Goal: Navigation & Orientation: Find specific page/section

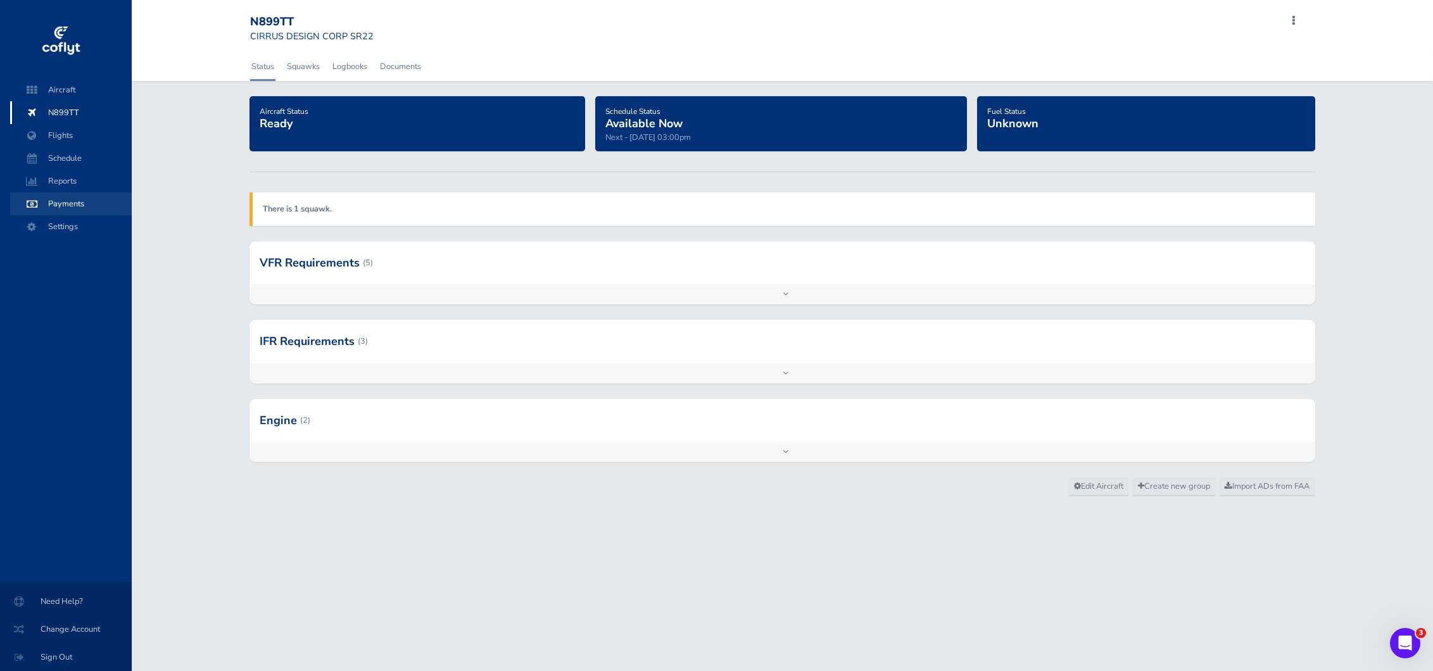
click at [71, 206] on span "Payments" at bounding box center [71, 204] width 96 height 23
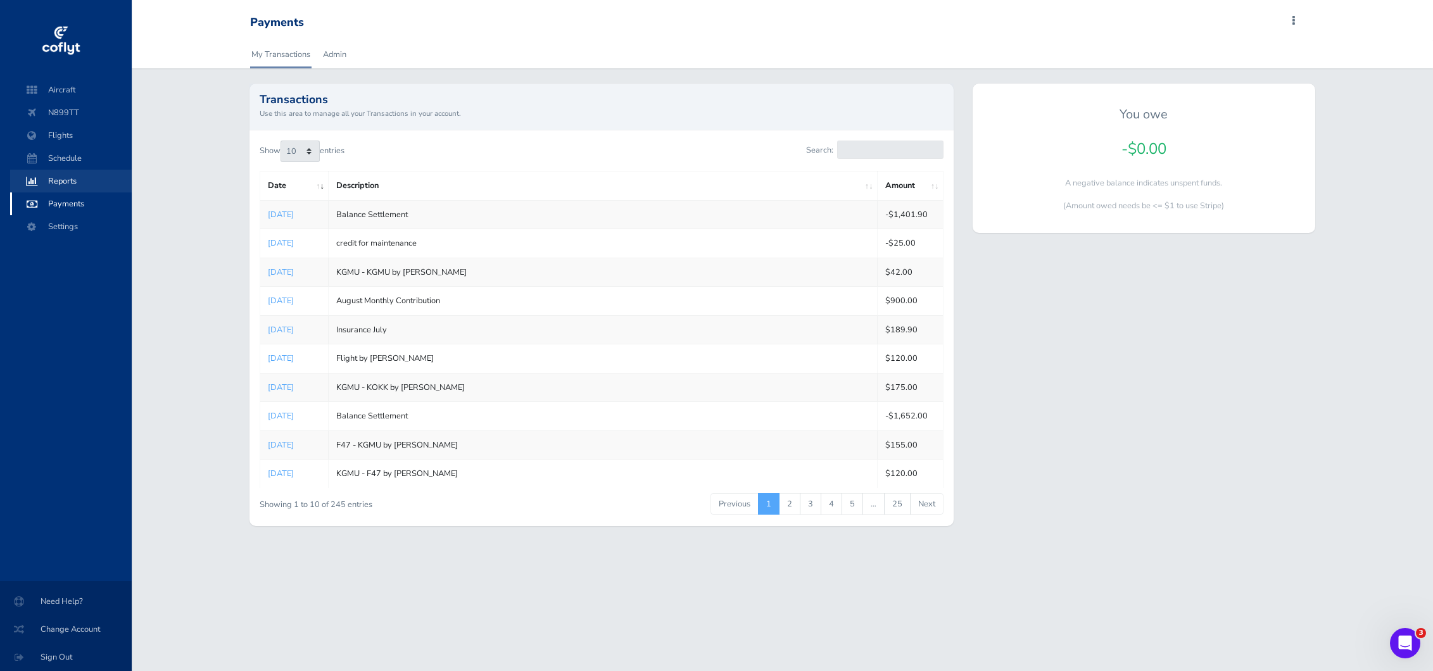
click at [66, 182] on span "Reports" at bounding box center [71, 181] width 96 height 23
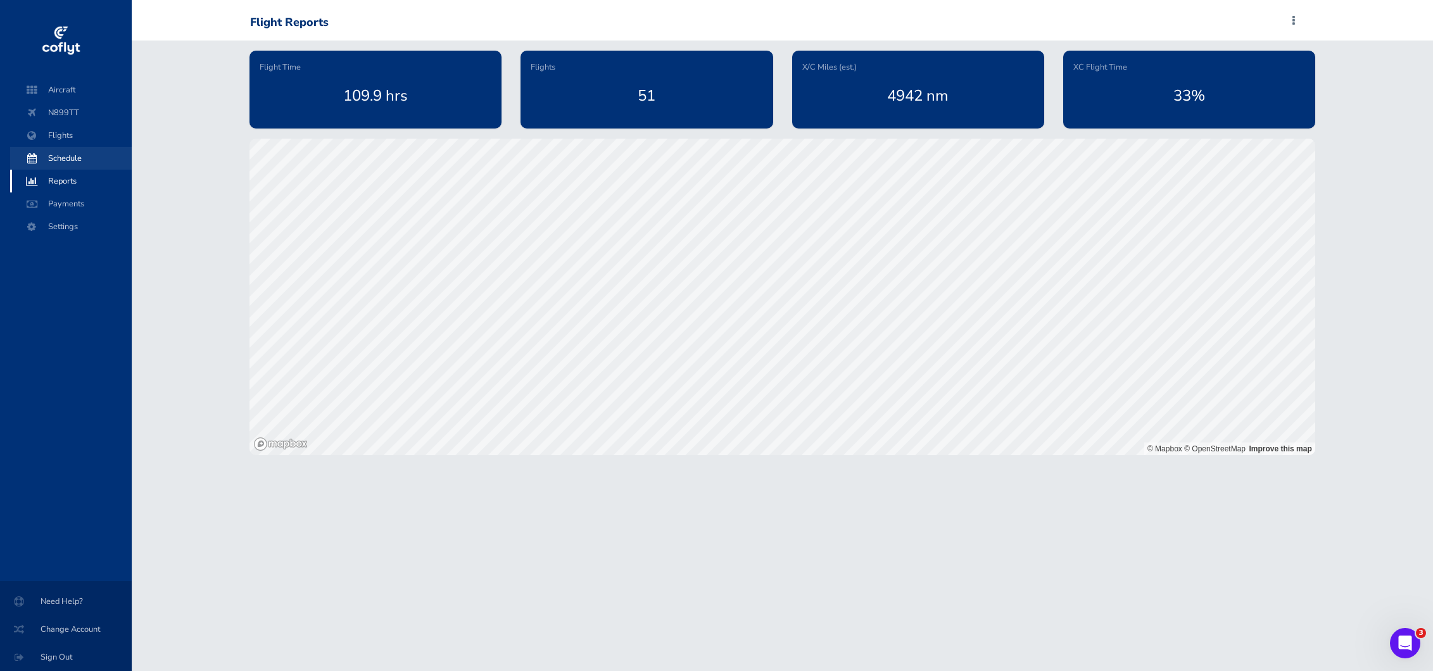
click at [72, 158] on span "Schedule" at bounding box center [71, 158] width 96 height 23
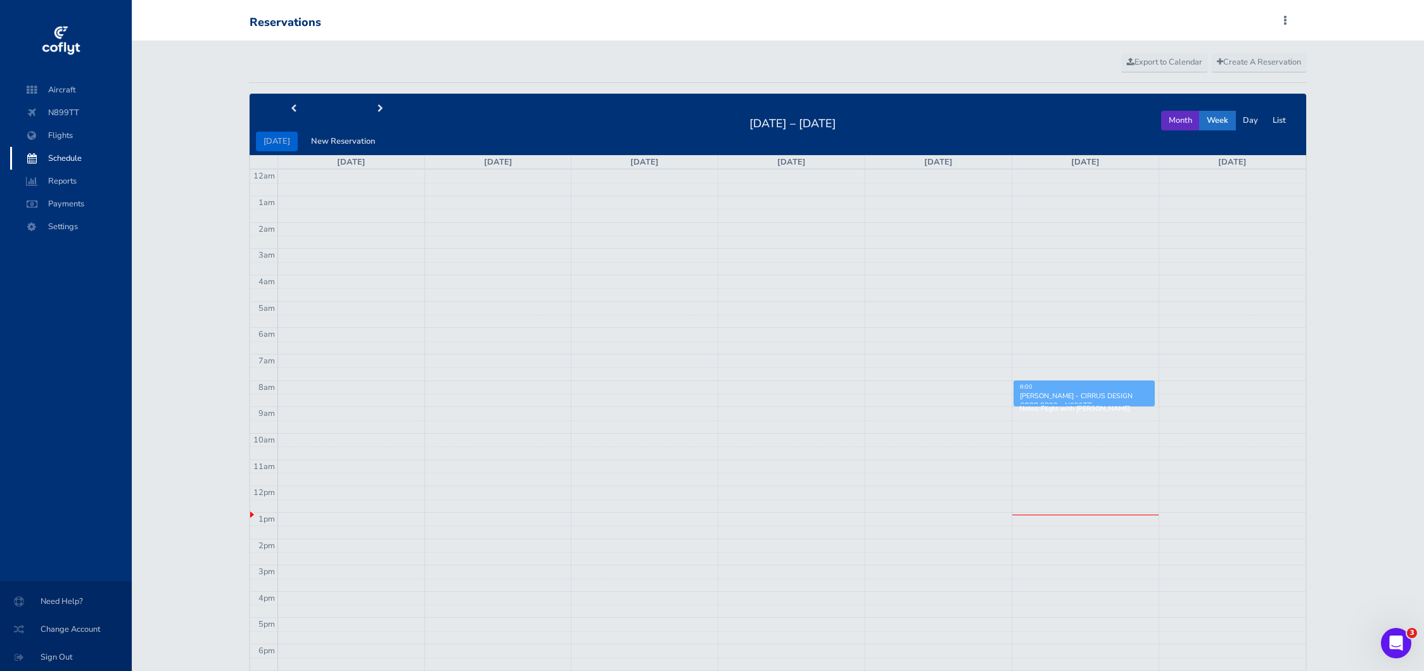
click at [1180, 123] on button "Month" at bounding box center [1180, 121] width 39 height 20
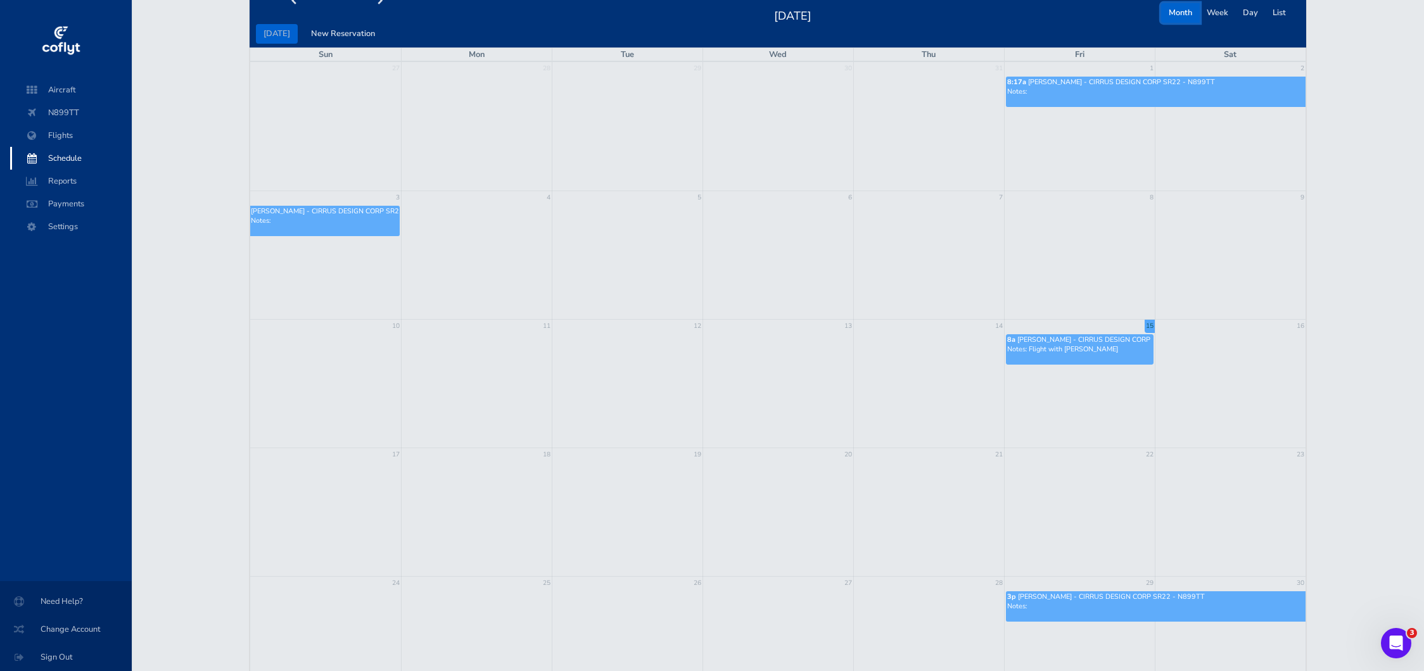
scroll to position [99, 0]
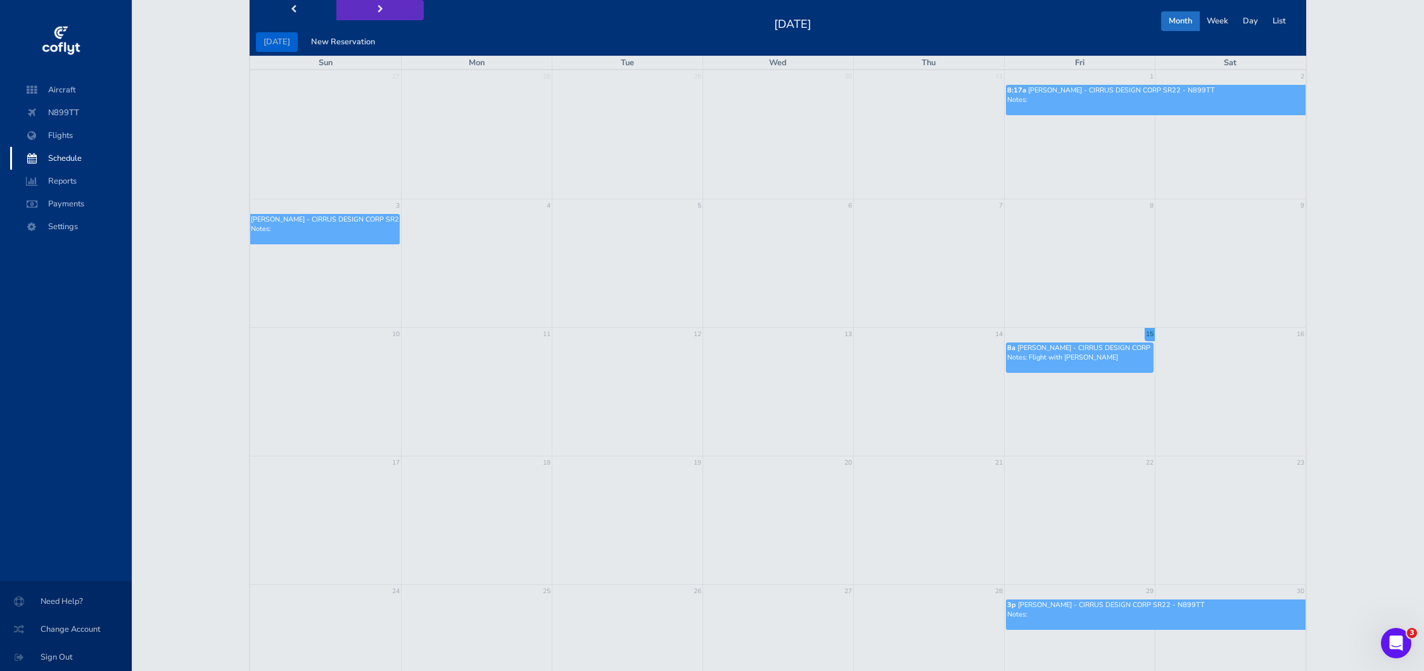
click at [377, 10] on span "next" at bounding box center [380, 10] width 6 height 8
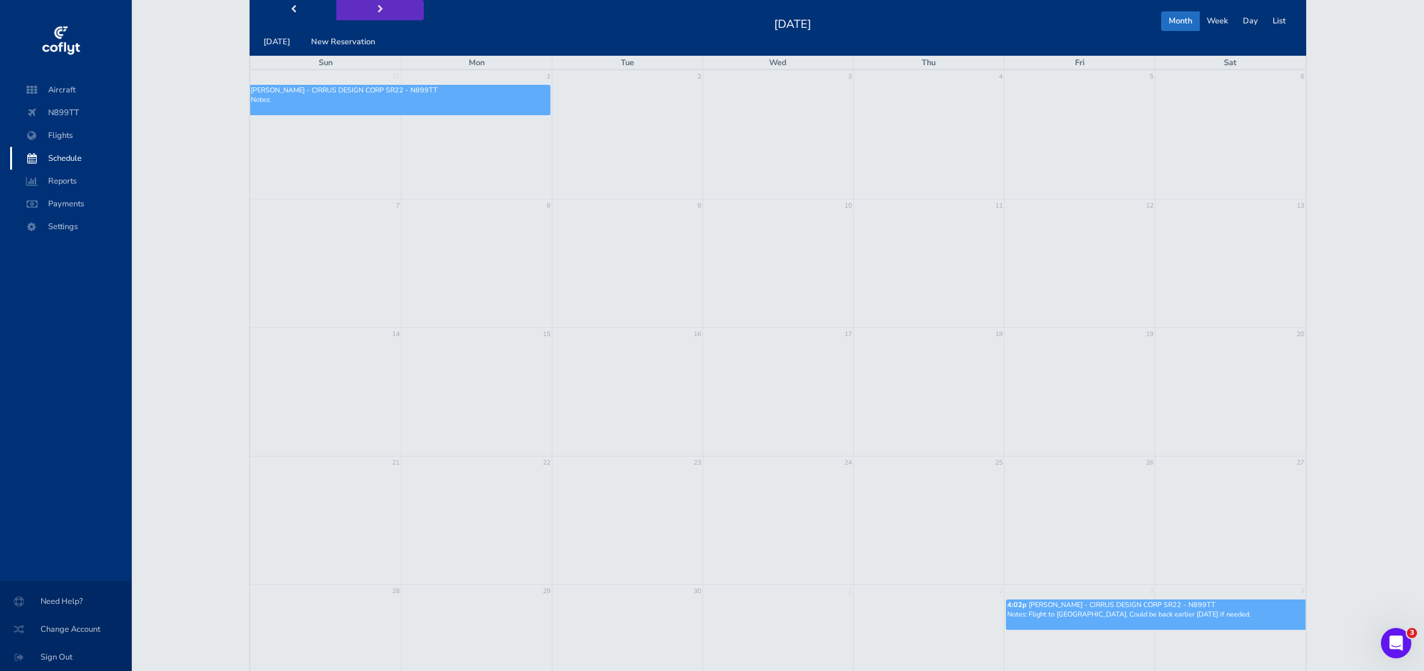
click at [377, 10] on span "next" at bounding box center [380, 10] width 6 height 8
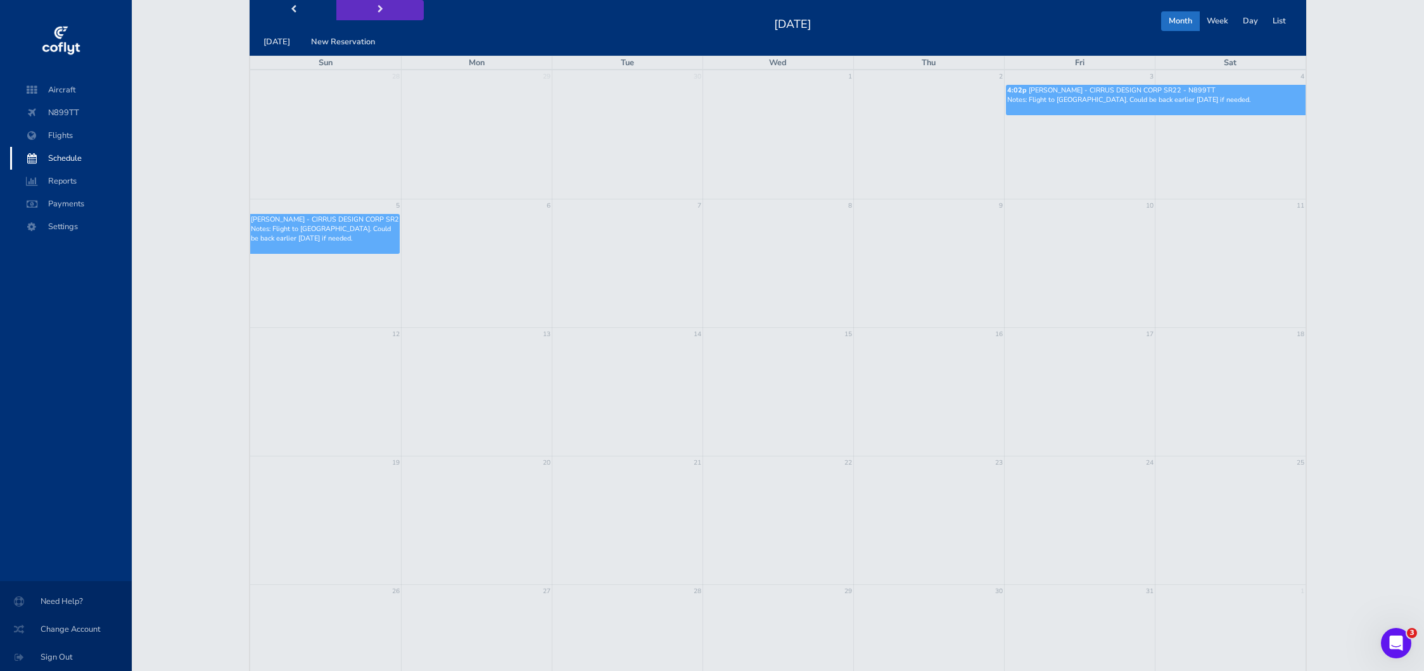
click at [377, 10] on span "next" at bounding box center [380, 10] width 6 height 8
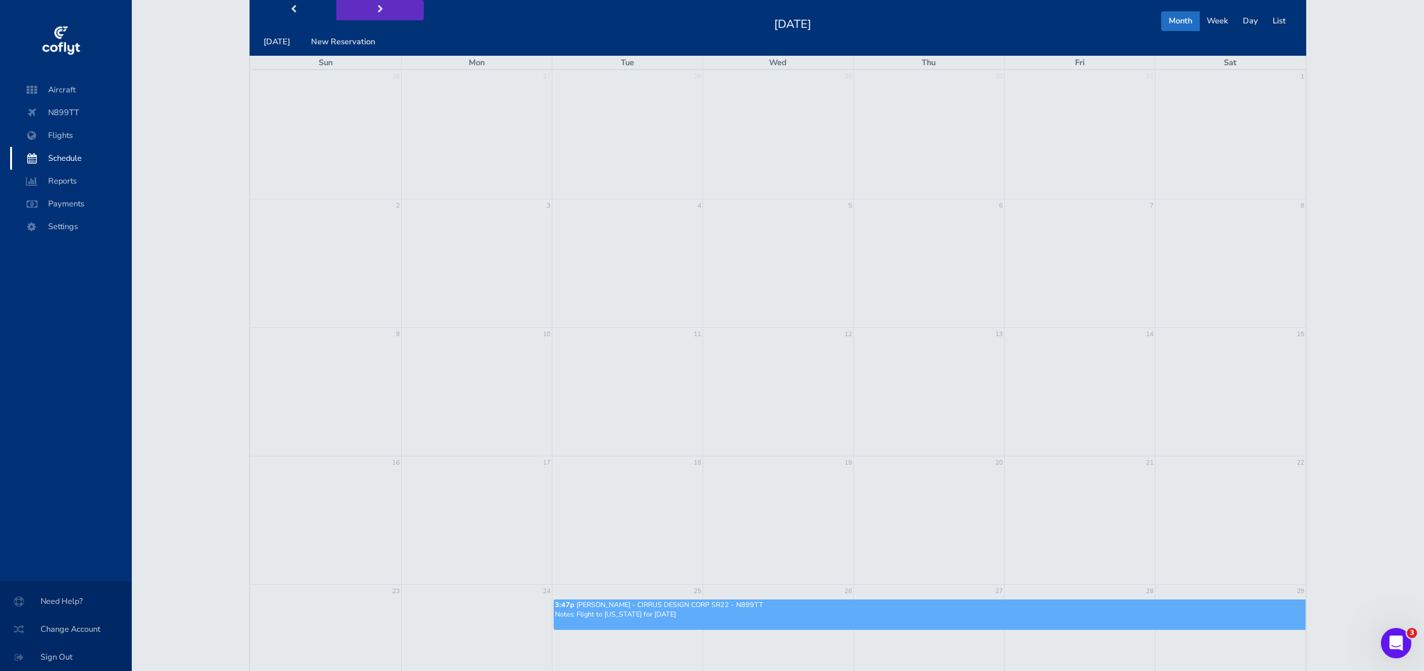
click at [377, 10] on span "next" at bounding box center [380, 10] width 6 height 8
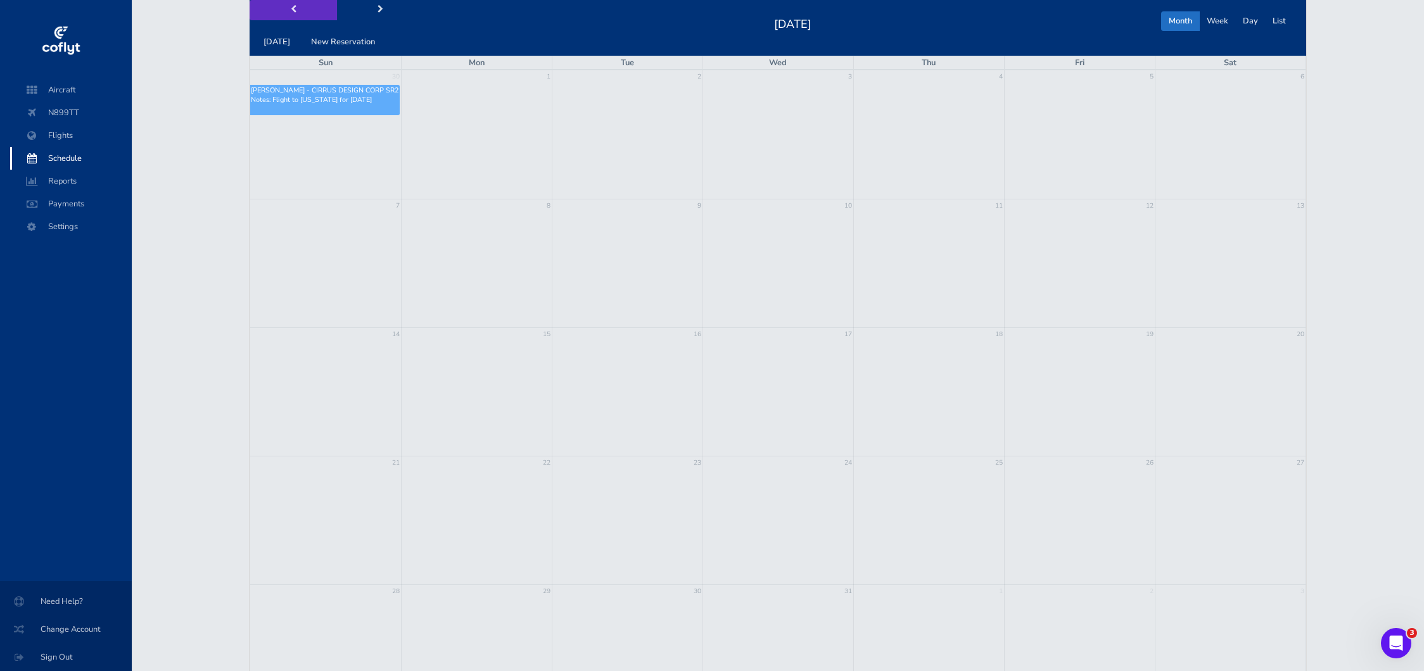
click at [309, 13] on button "prev" at bounding box center [293, 10] width 87 height 20
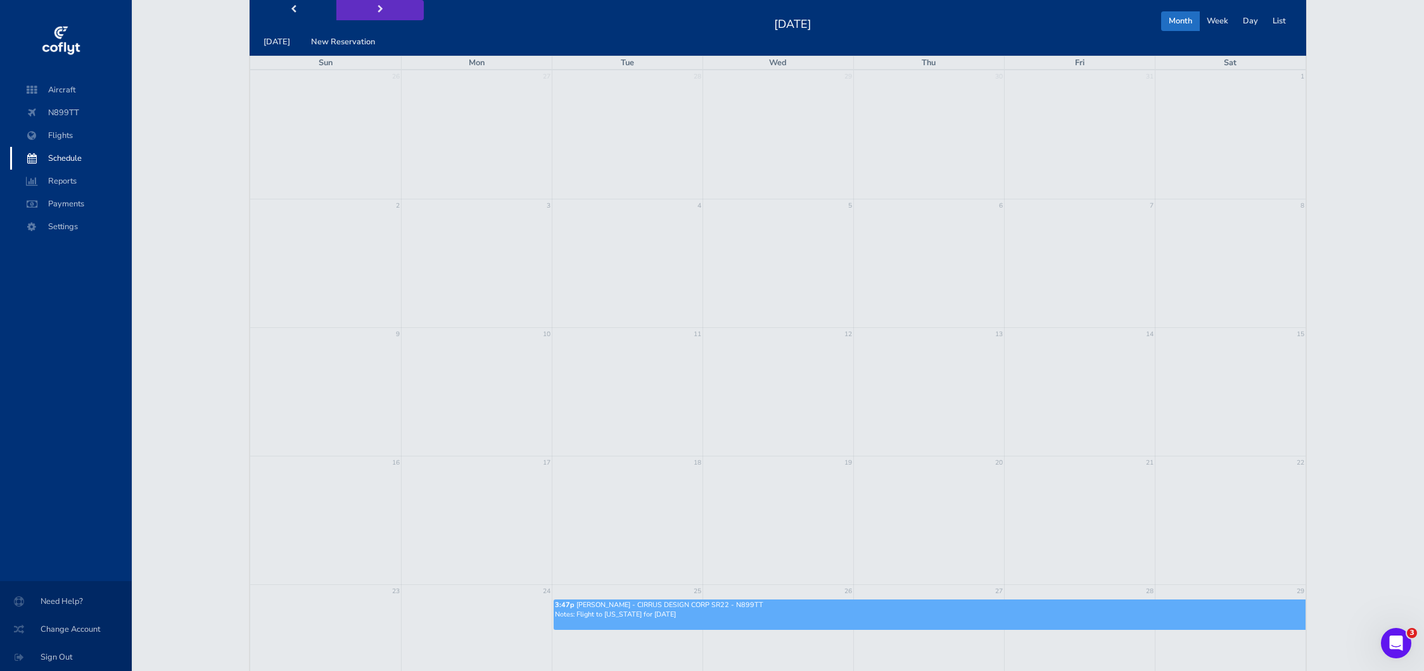
click at [357, 10] on button "next" at bounding box center [379, 10] width 87 height 20
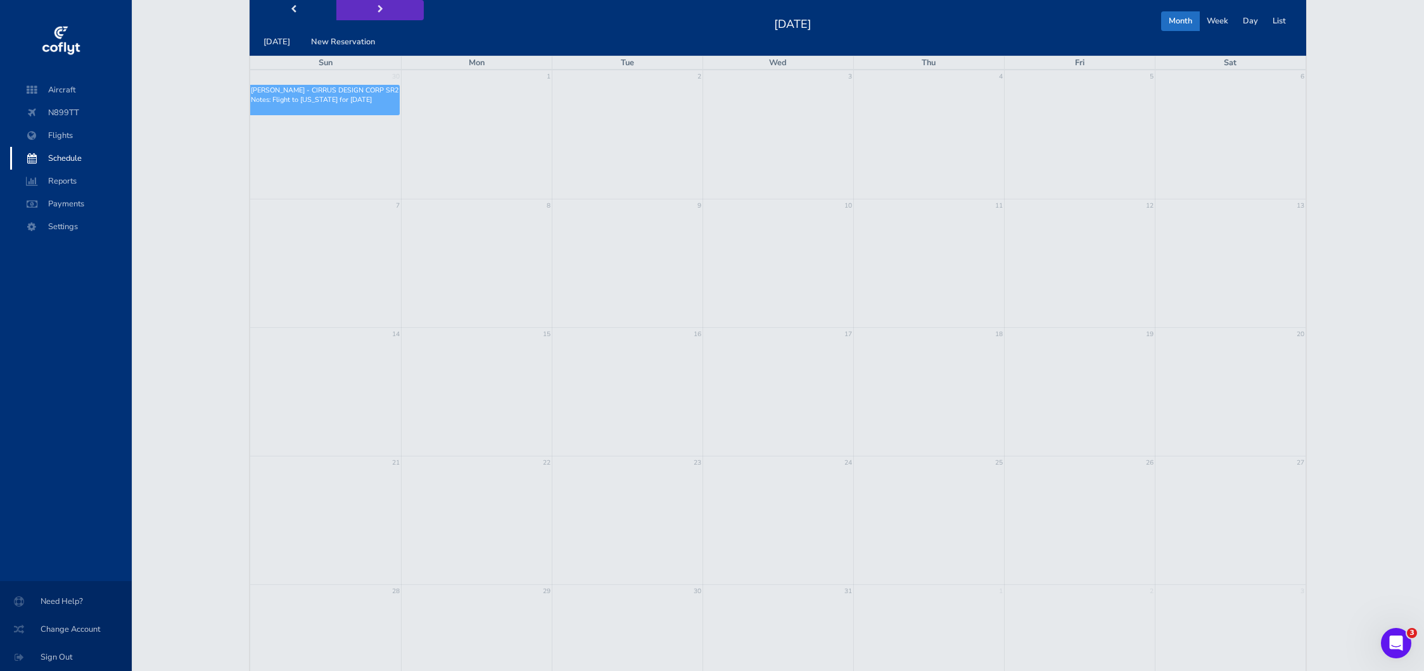
click at [357, 10] on button "next" at bounding box center [379, 10] width 87 height 20
click at [362, 11] on button "next" at bounding box center [379, 10] width 87 height 20
click at [314, 12] on button "prev" at bounding box center [293, 10] width 87 height 20
